Goal: Transaction & Acquisition: Book appointment/travel/reservation

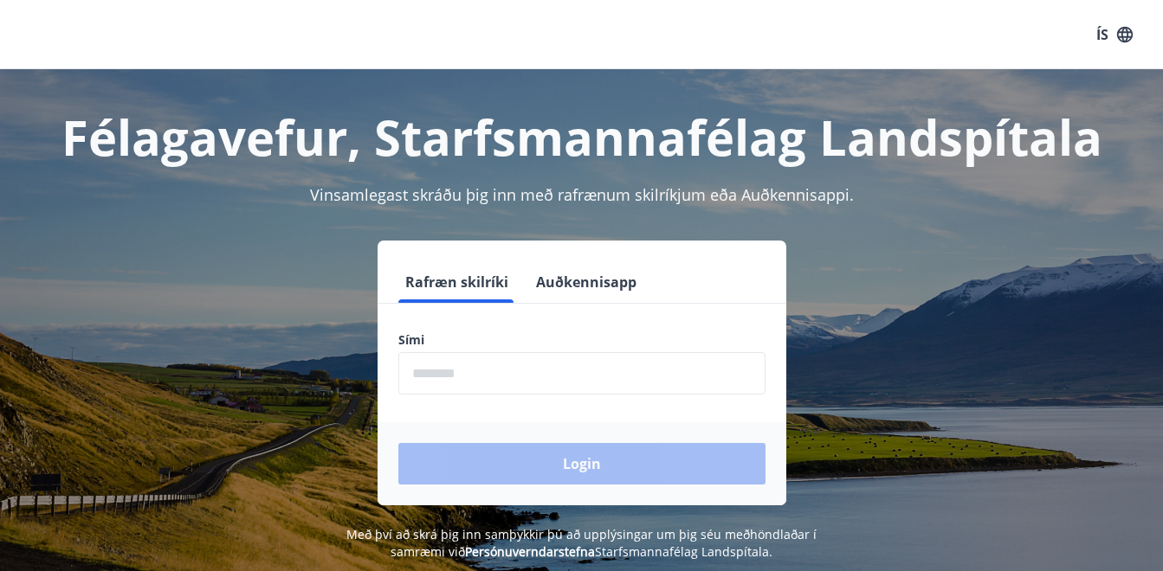
click at [434, 377] on input "phone" at bounding box center [581, 373] width 367 height 42
type input "********"
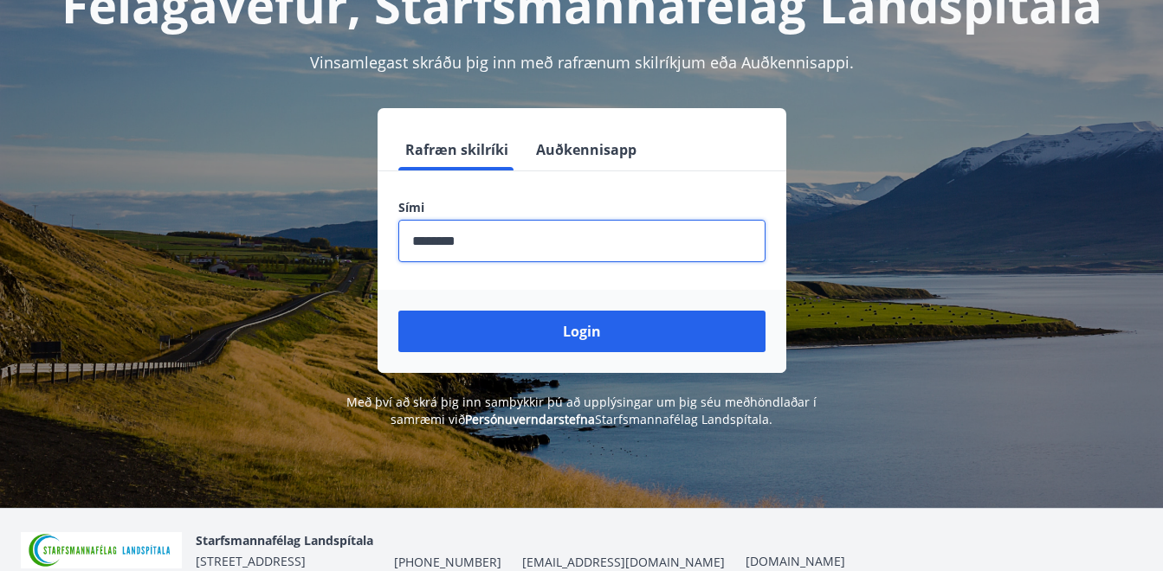
scroll to position [173, 0]
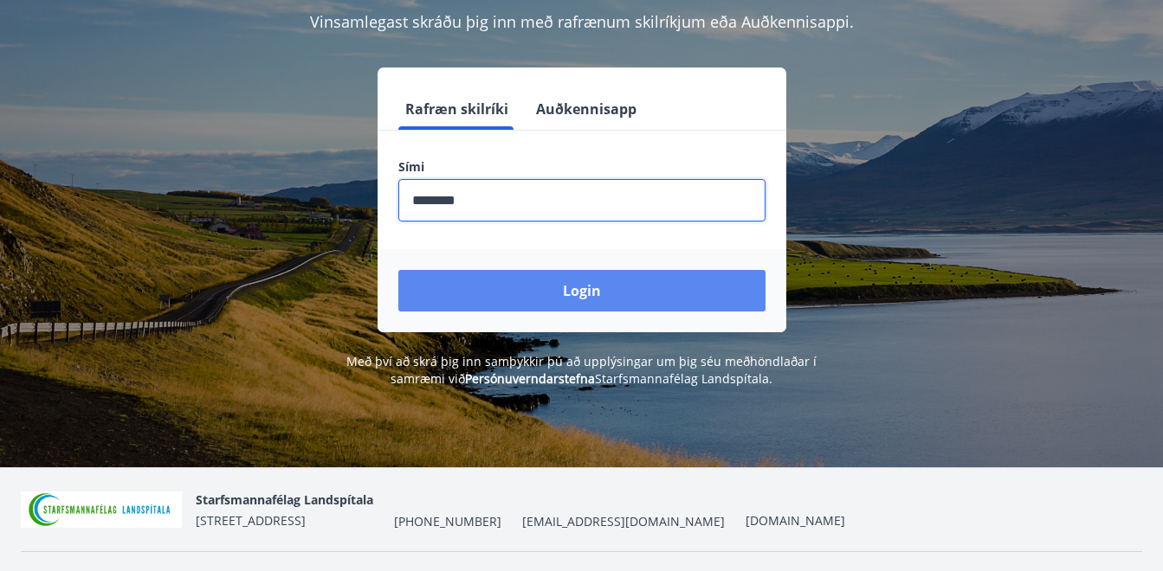
click at [584, 294] on button "Login" at bounding box center [581, 291] width 367 height 42
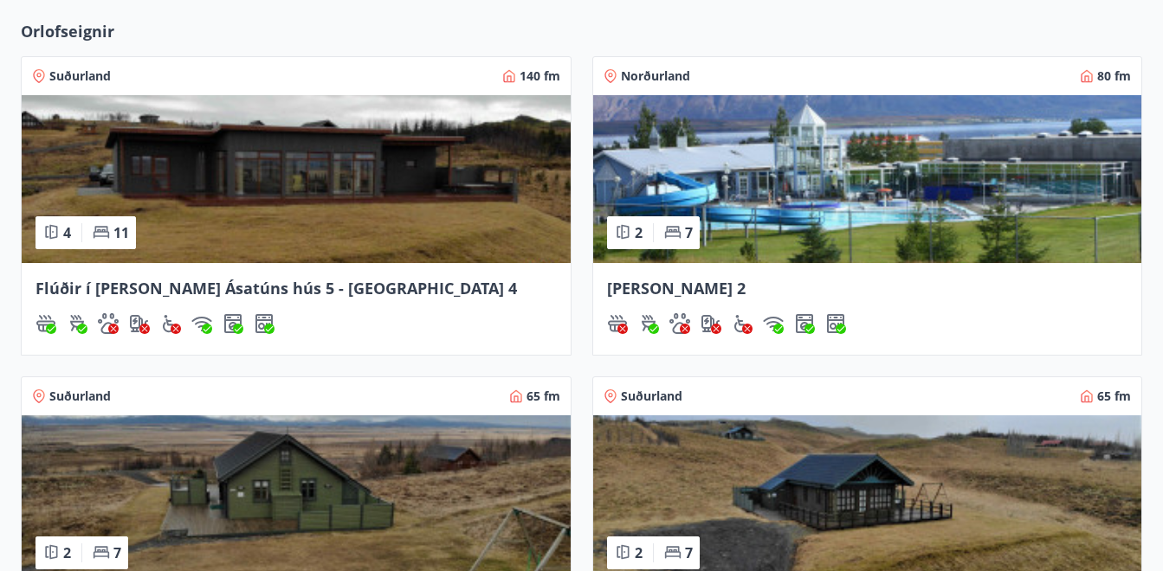
scroll to position [520, 0]
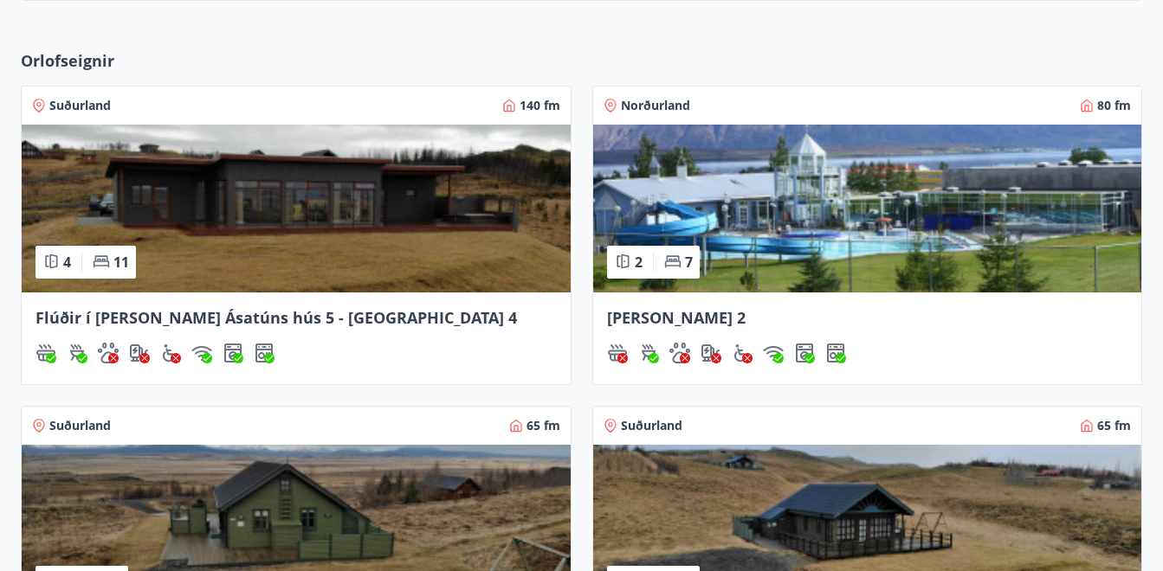
click at [738, 236] on img at bounding box center [867, 209] width 549 height 168
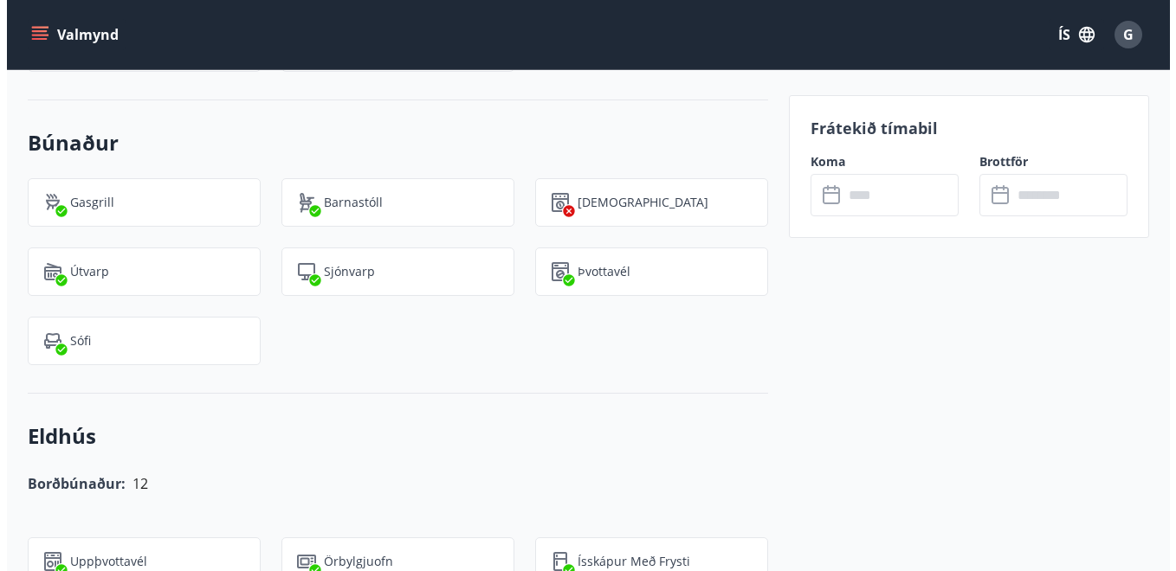
scroll to position [1559, 0]
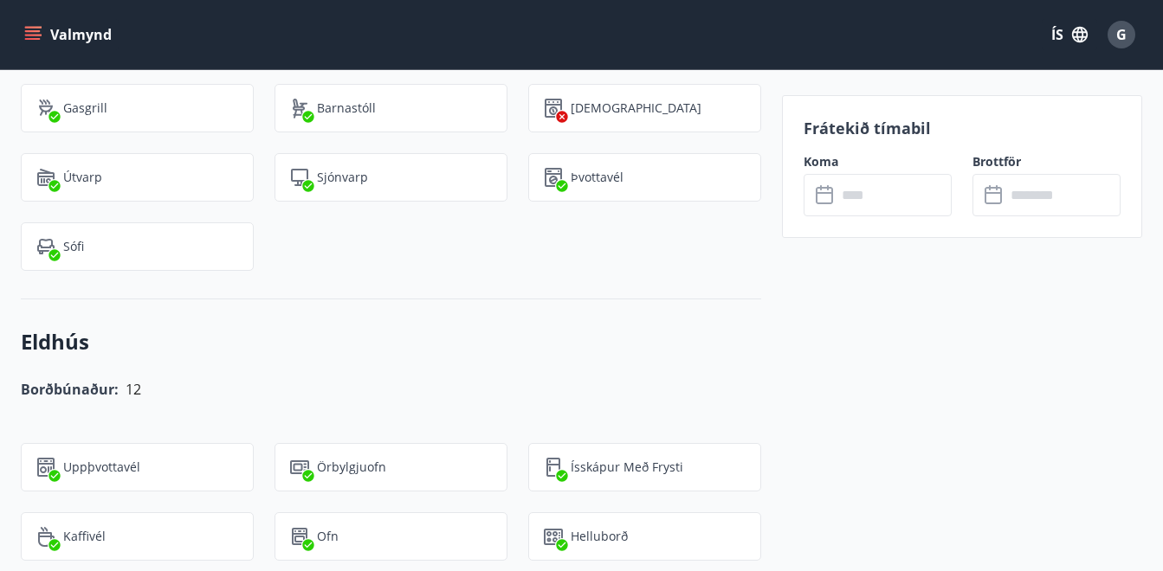
click at [837, 200] on input "text" at bounding box center [893, 195] width 115 height 42
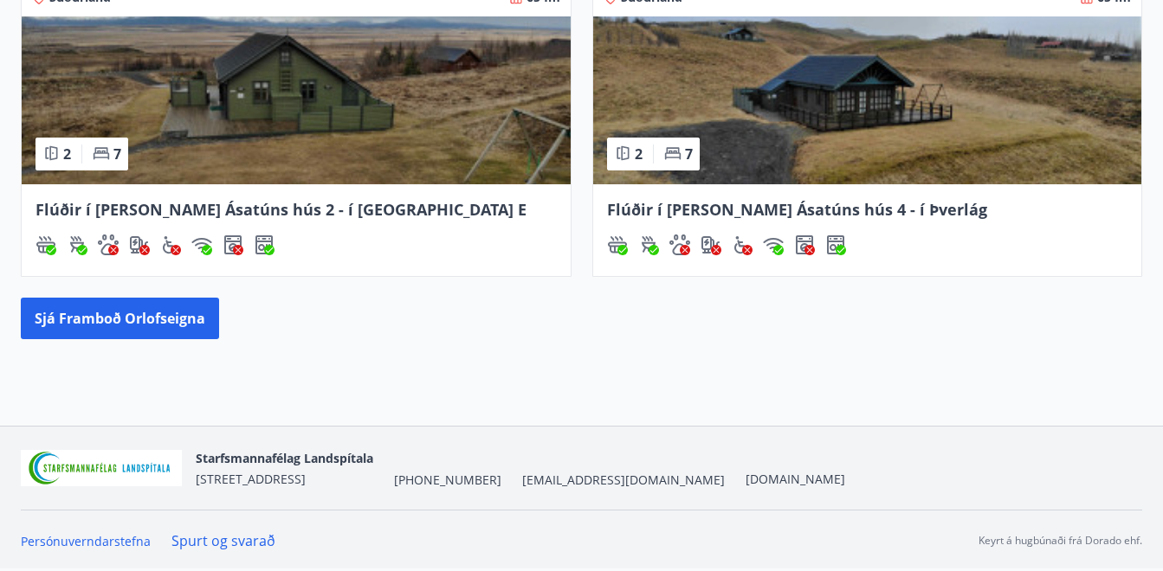
scroll to position [775, 0]
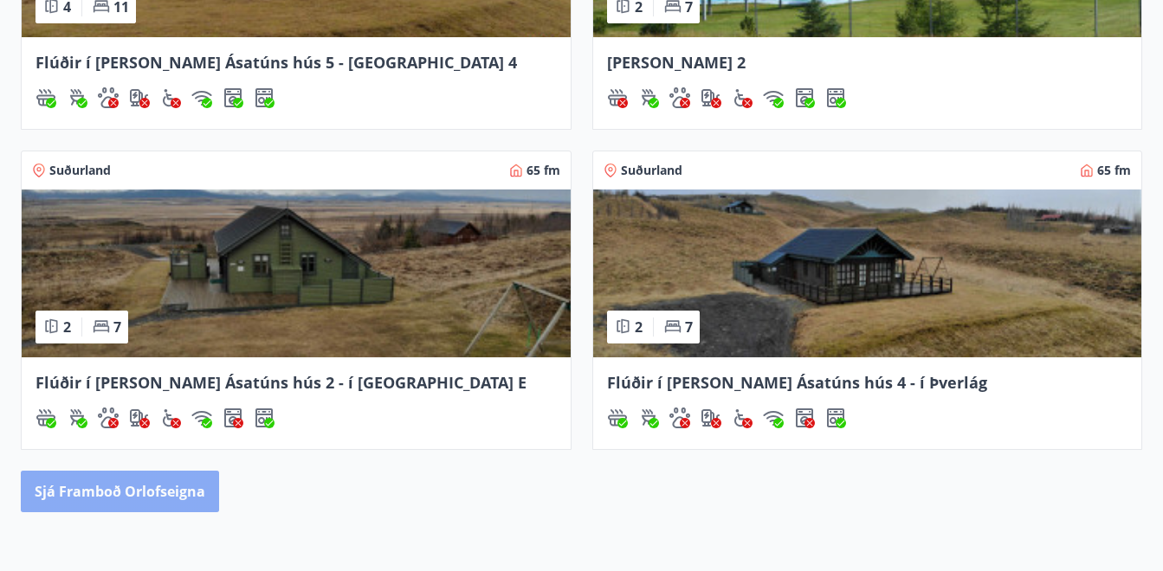
click at [98, 490] on button "Sjá framboð orlofseigna" at bounding box center [120, 492] width 198 height 42
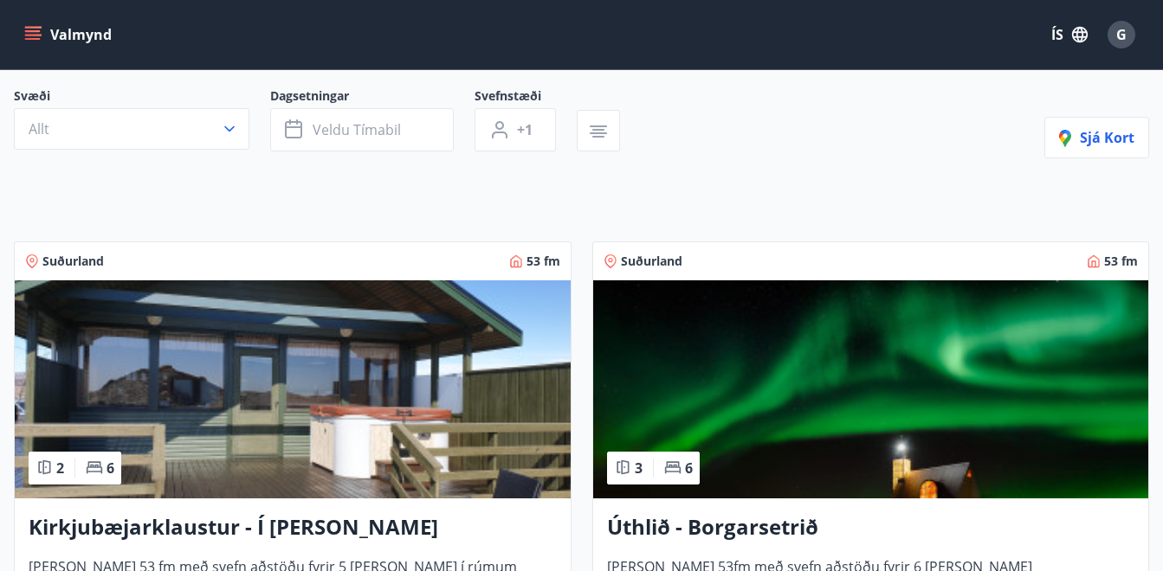
scroll to position [346, 0]
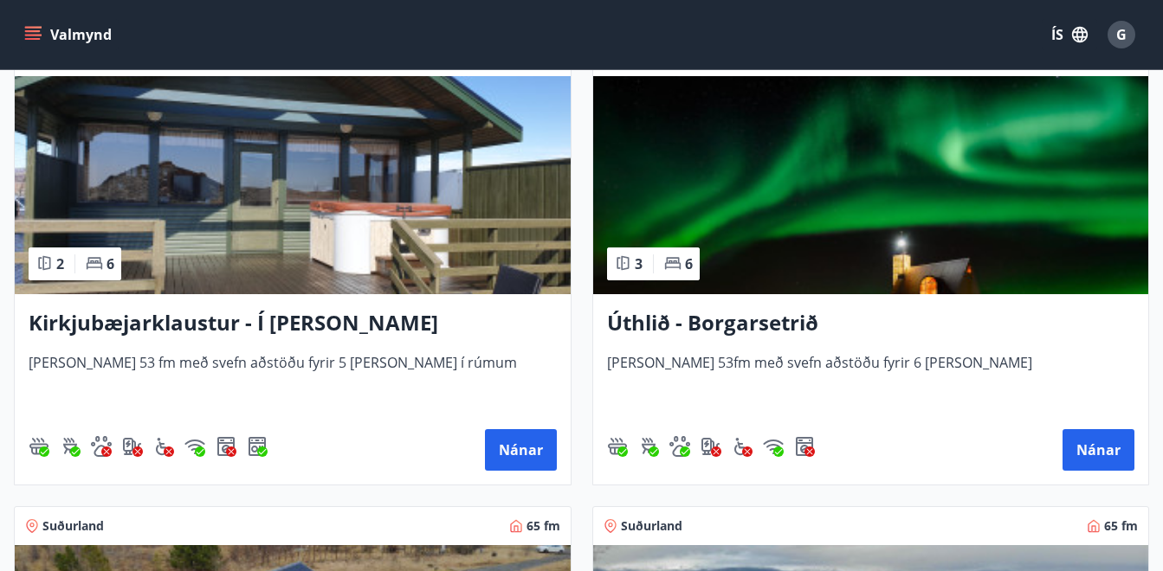
click at [209, 323] on h3 "Kirkjubæjarklaustur - Í landi Hæðargarðs" at bounding box center [293, 323] width 528 height 31
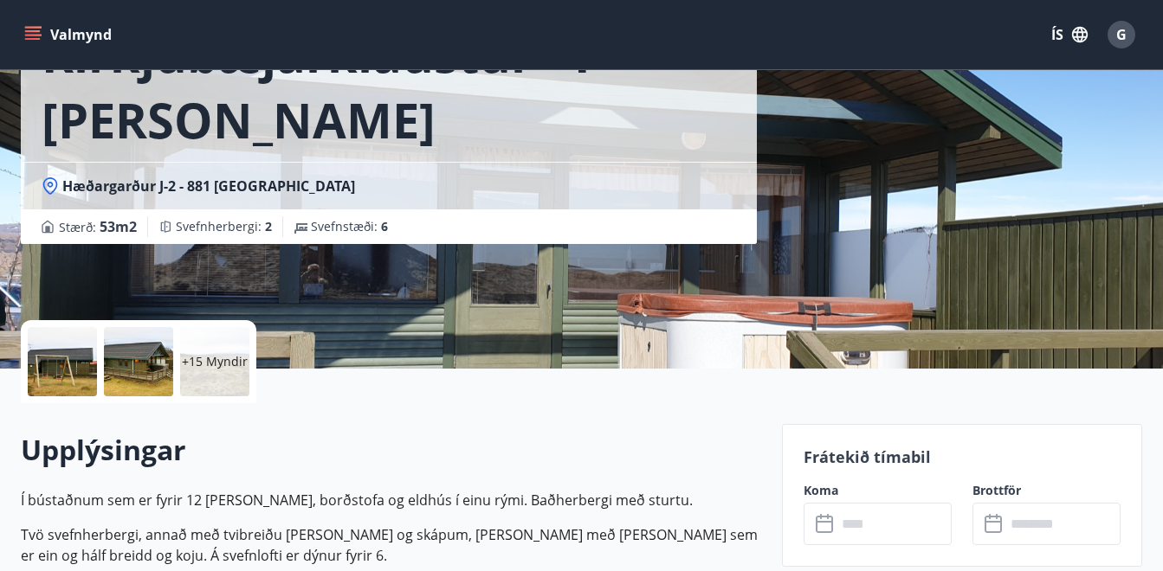
scroll to position [346, 0]
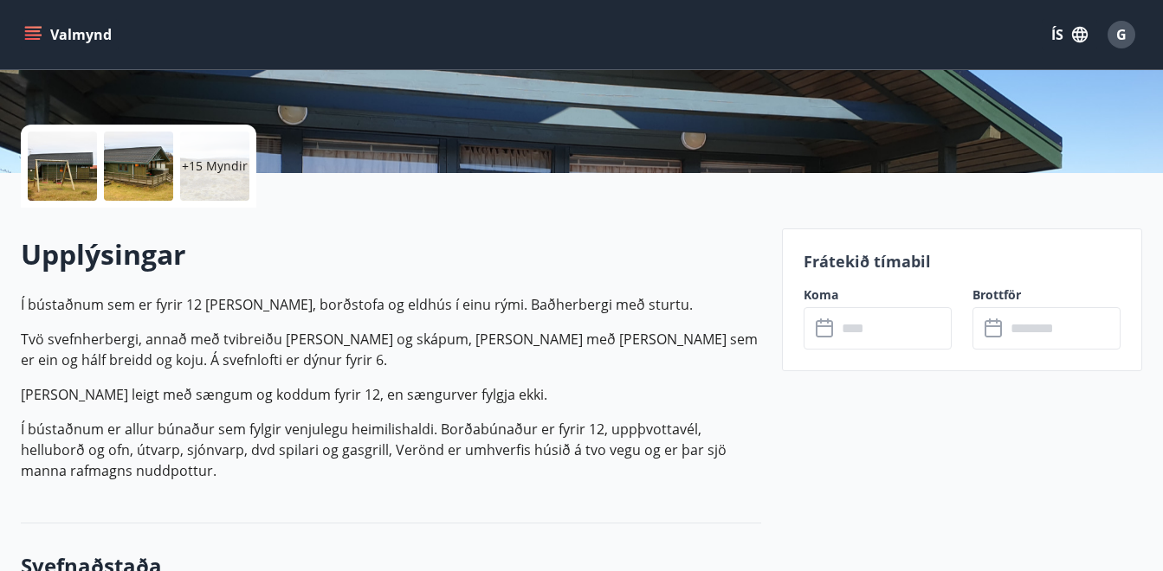
click at [859, 326] on input "text" at bounding box center [893, 328] width 115 height 42
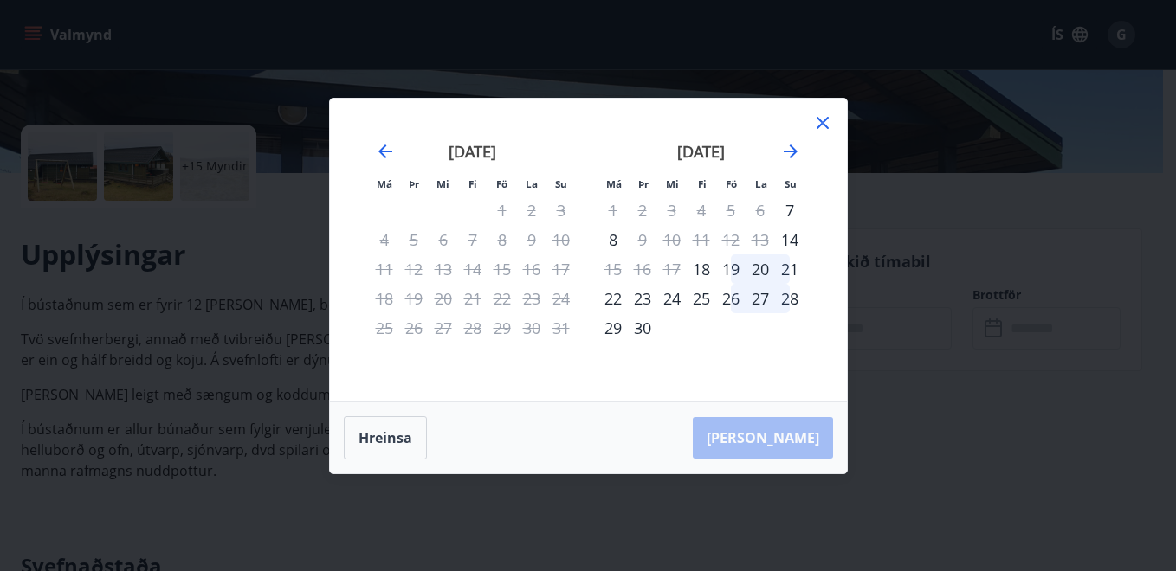
click at [823, 121] on icon at bounding box center [823, 123] width 12 height 12
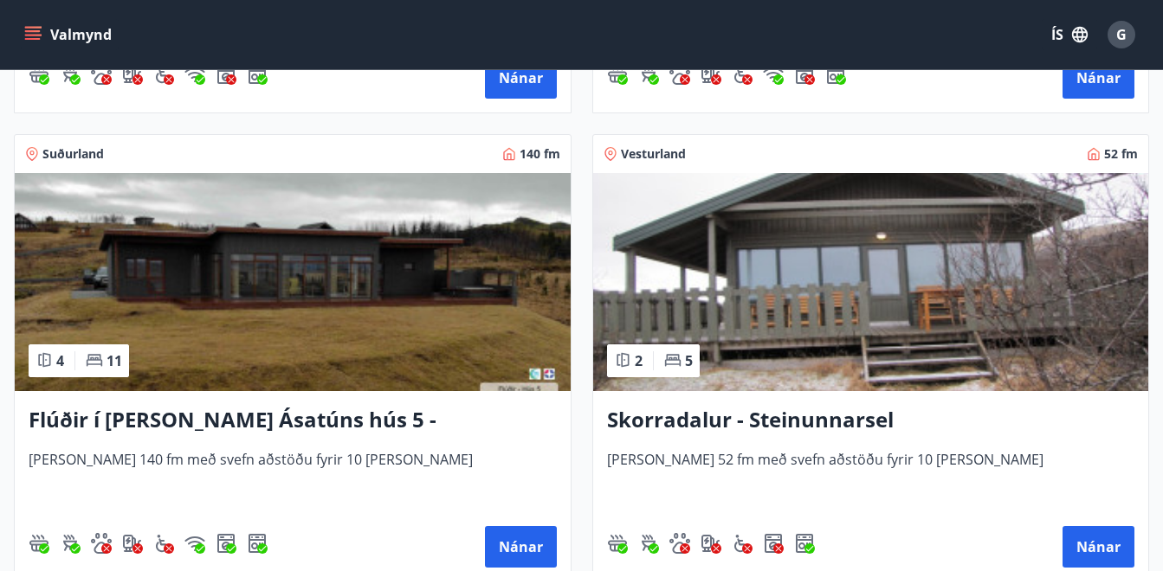
scroll to position [1732, 0]
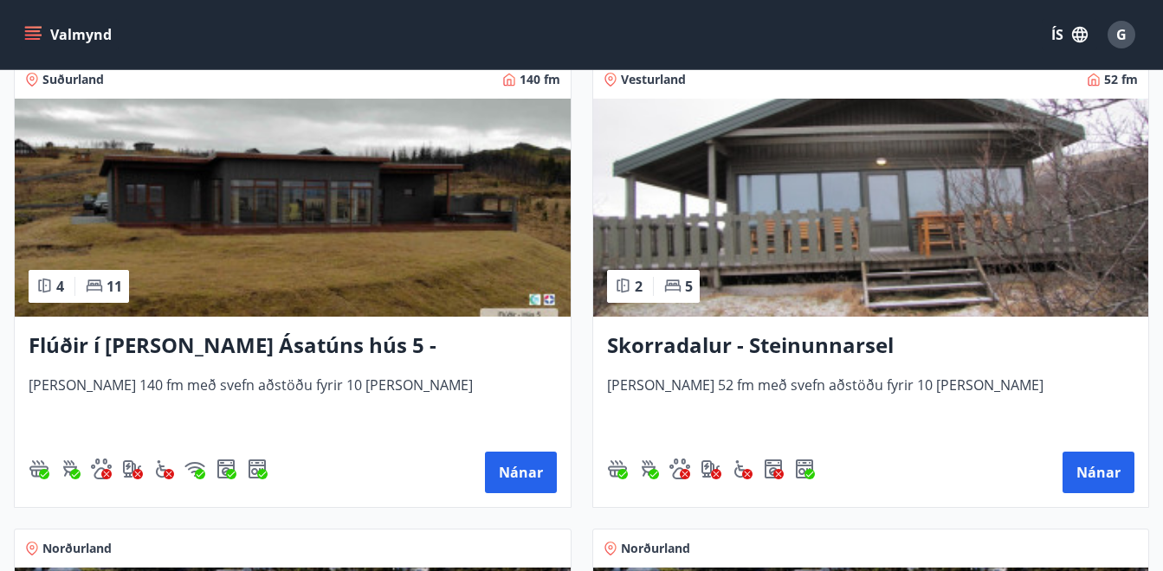
click at [704, 345] on h3 "Skorradalur - Steinunnarsel" at bounding box center [871, 346] width 528 height 31
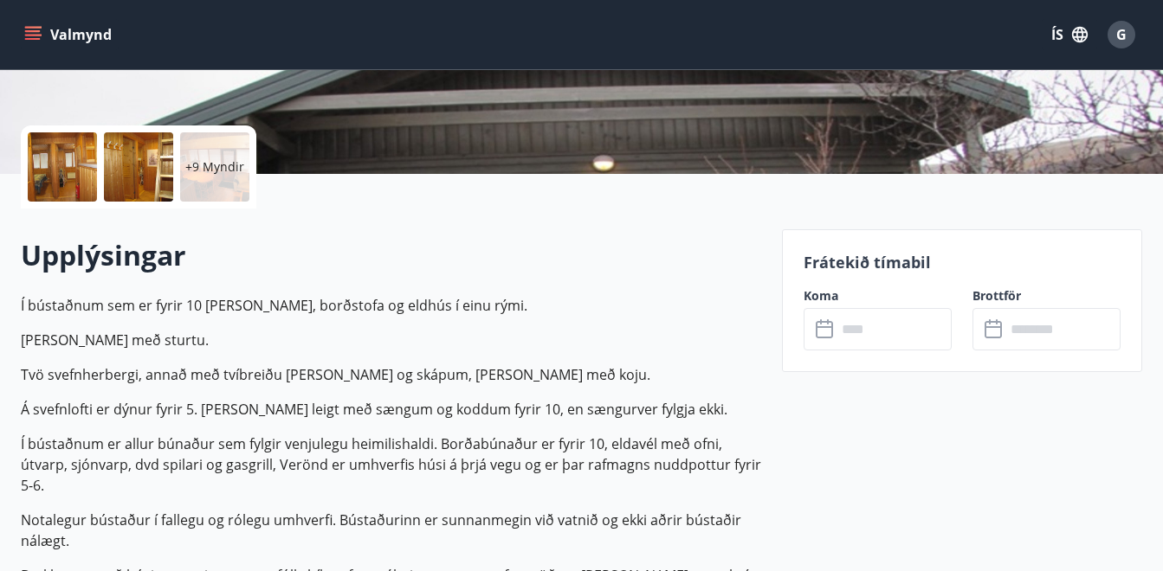
scroll to position [346, 0]
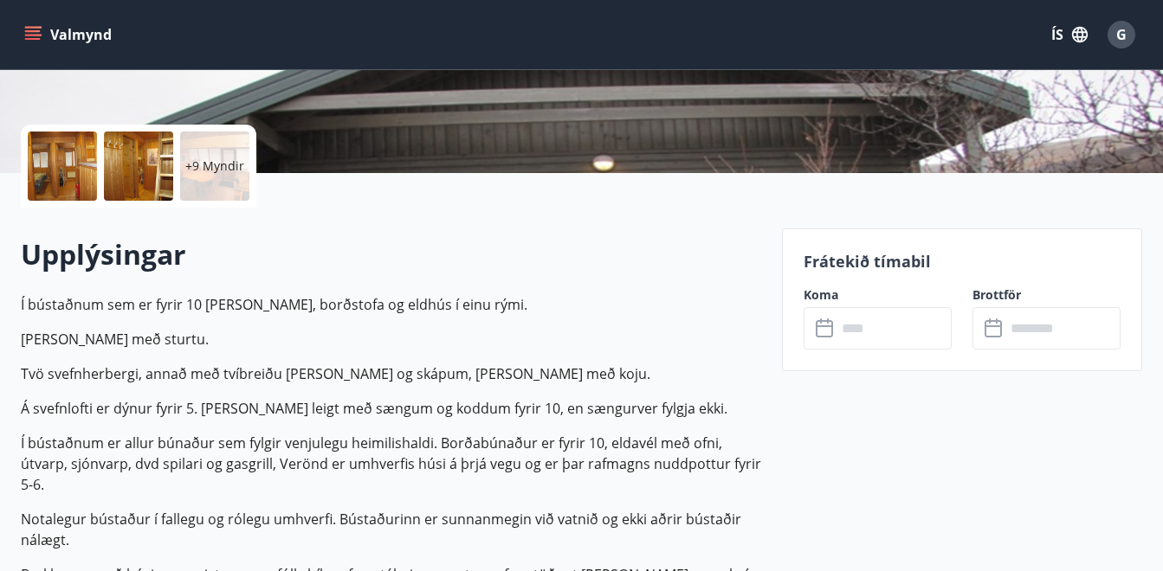
click at [865, 328] on input "text" at bounding box center [893, 328] width 115 height 42
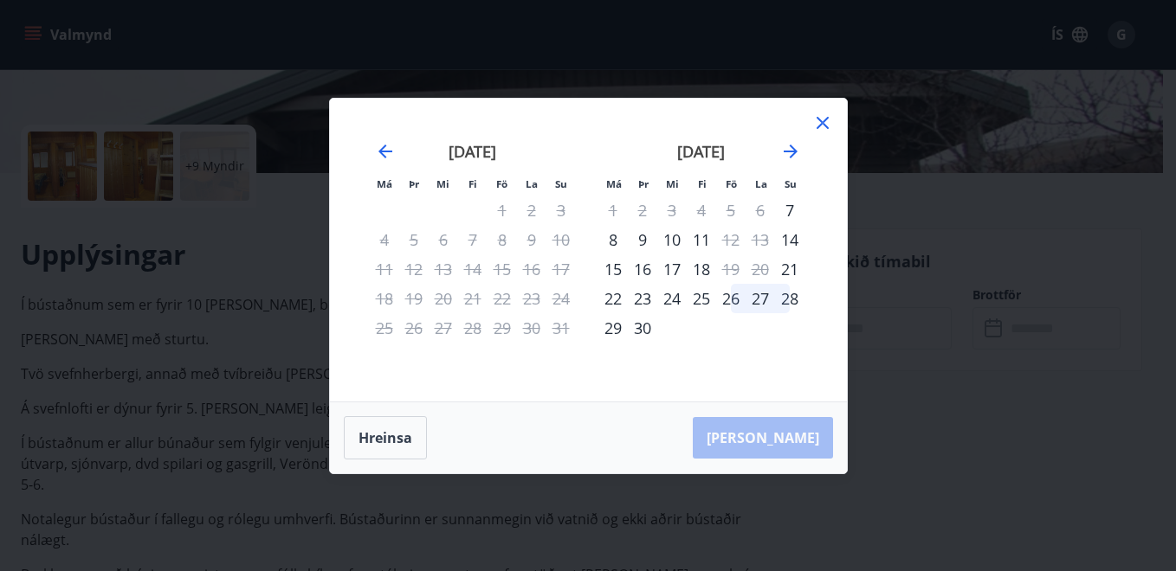
click at [821, 119] on icon at bounding box center [822, 123] width 21 height 21
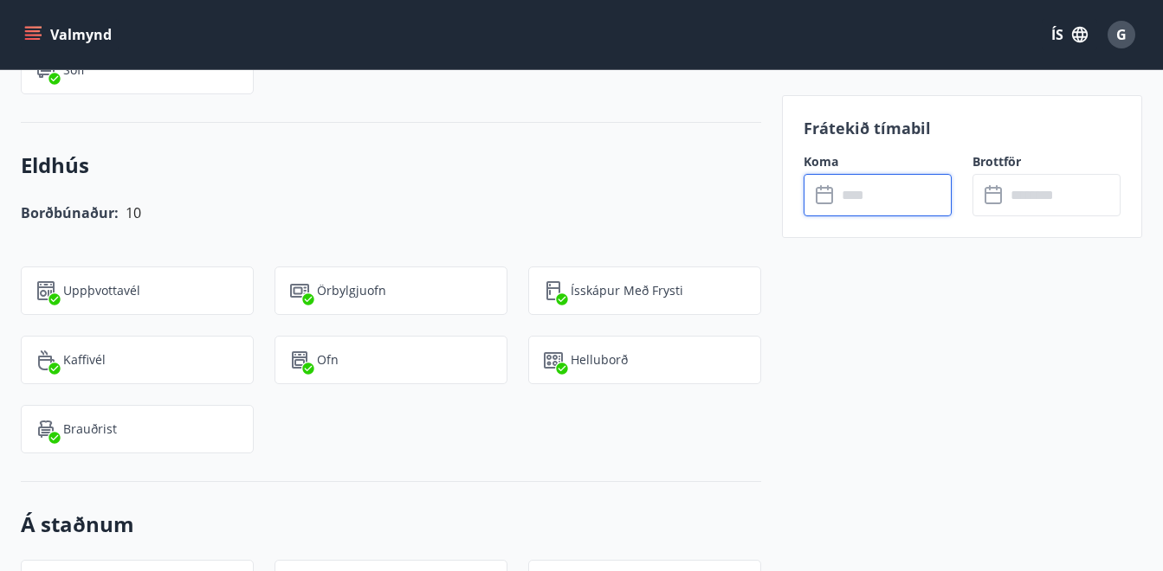
scroll to position [1212, 0]
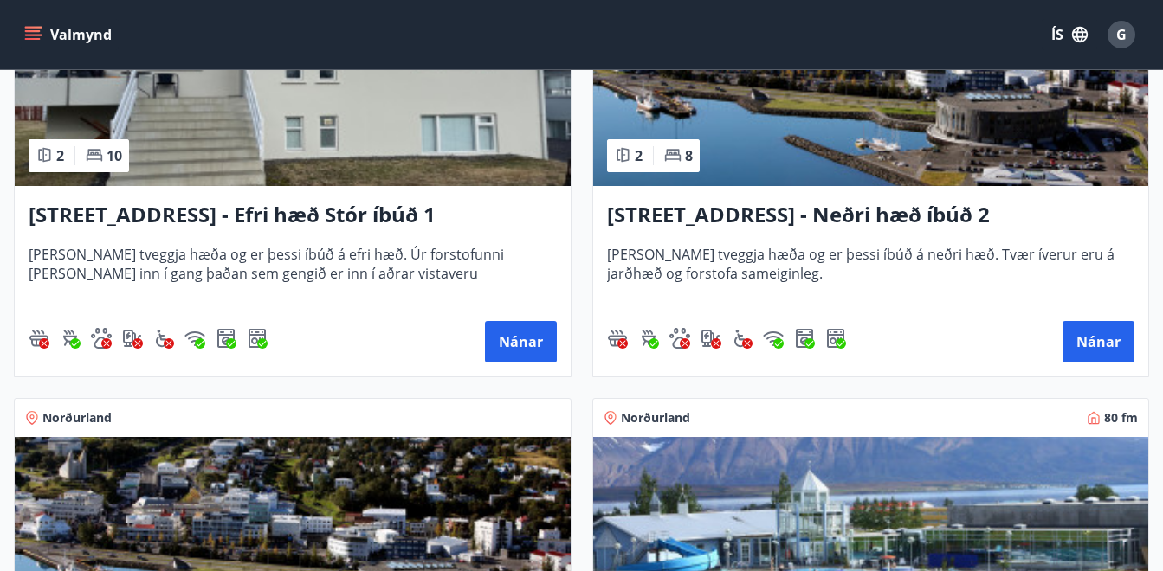
scroll to position [3255, 0]
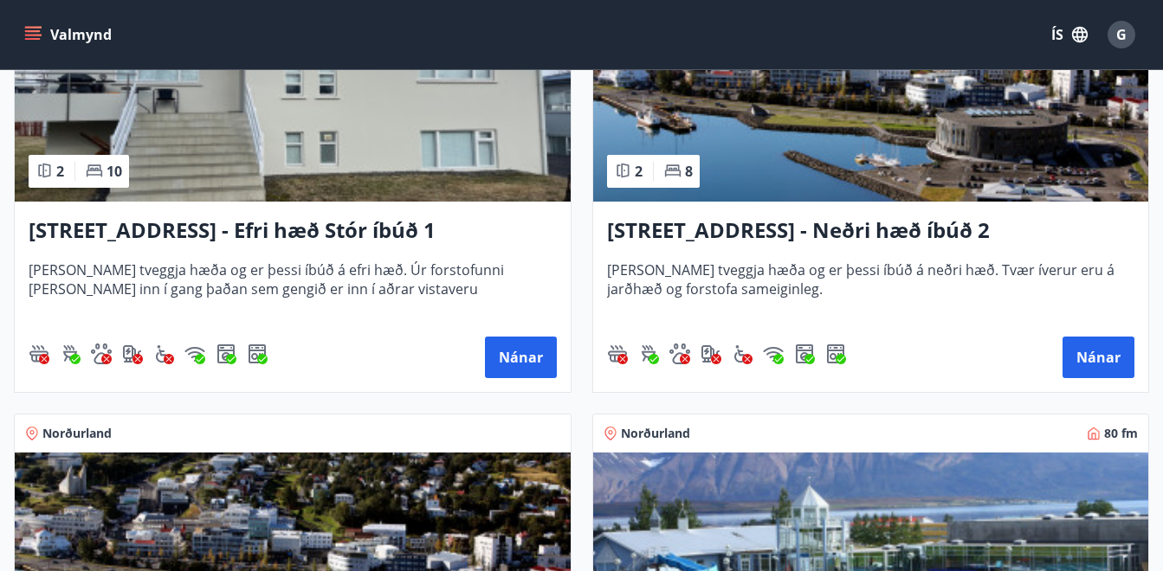
click at [764, 229] on h3 "Hrafnagilsstræti 26 - Neðri hæð íbúð 2" at bounding box center [871, 231] width 528 height 31
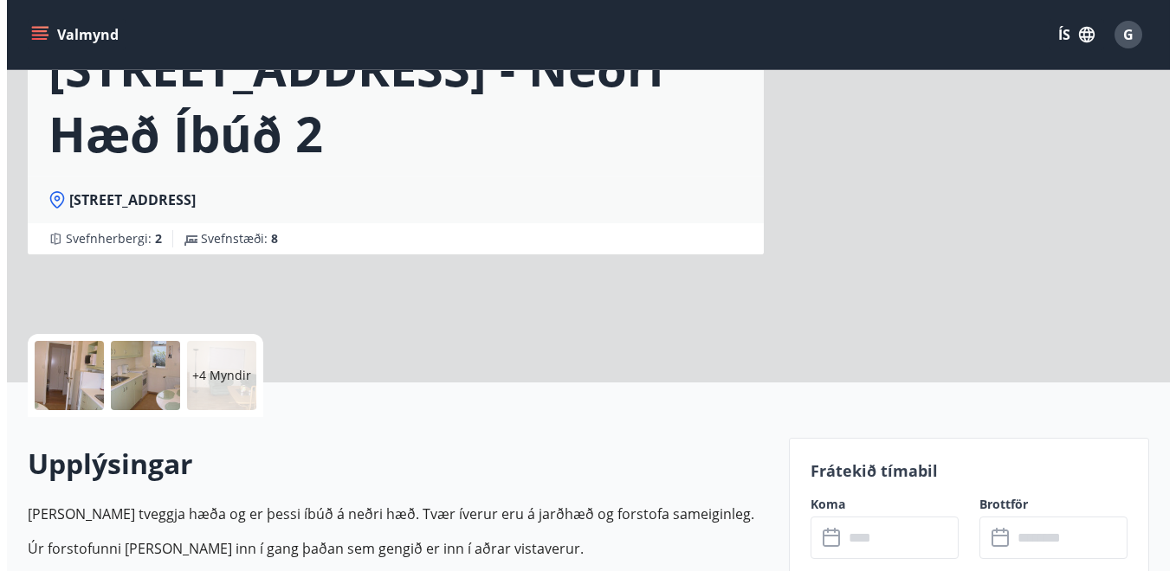
scroll to position [346, 0]
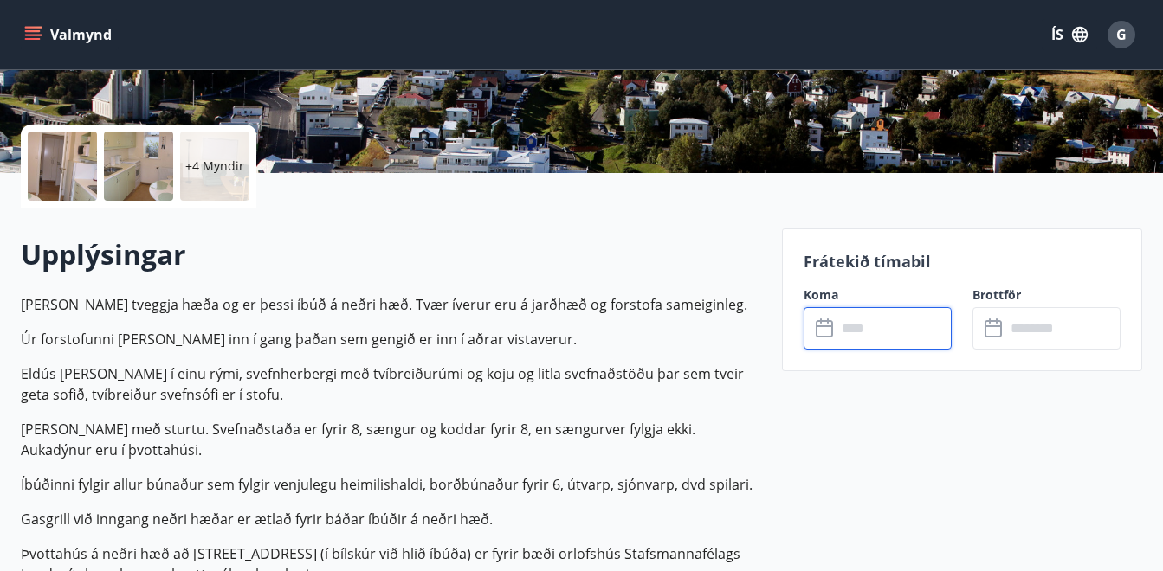
click at [860, 333] on input "text" at bounding box center [893, 328] width 115 height 42
